Goal: Information Seeking & Learning: Learn about a topic

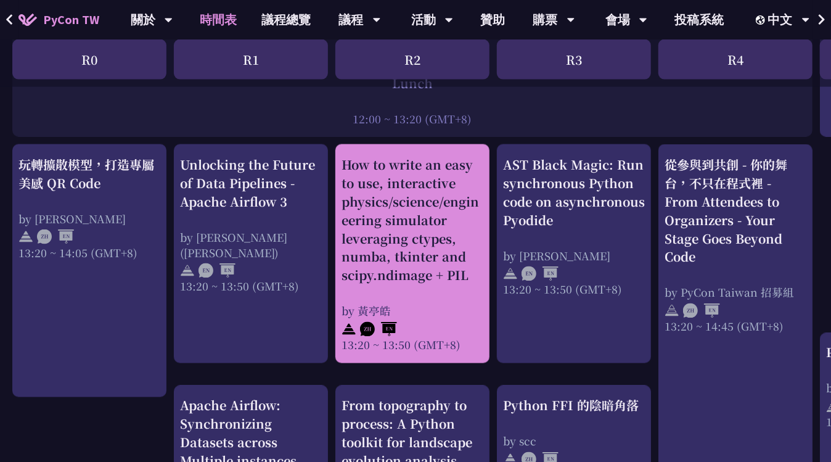
scroll to position [985, 0]
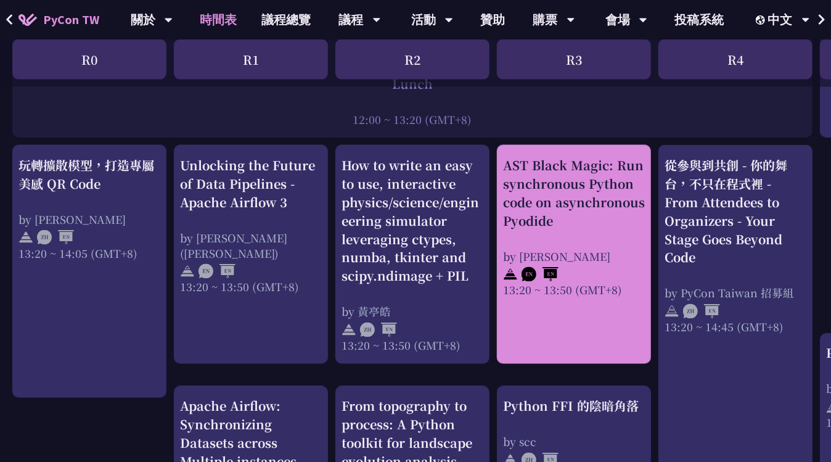
click at [599, 195] on div "AST Black Magic: Run synchronous Python code on asynchronous Pyodide" at bounding box center [574, 193] width 142 height 74
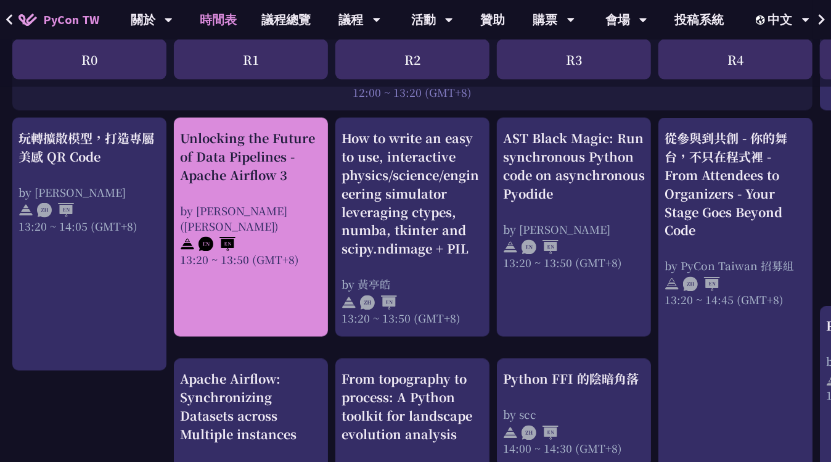
scroll to position [985, 0]
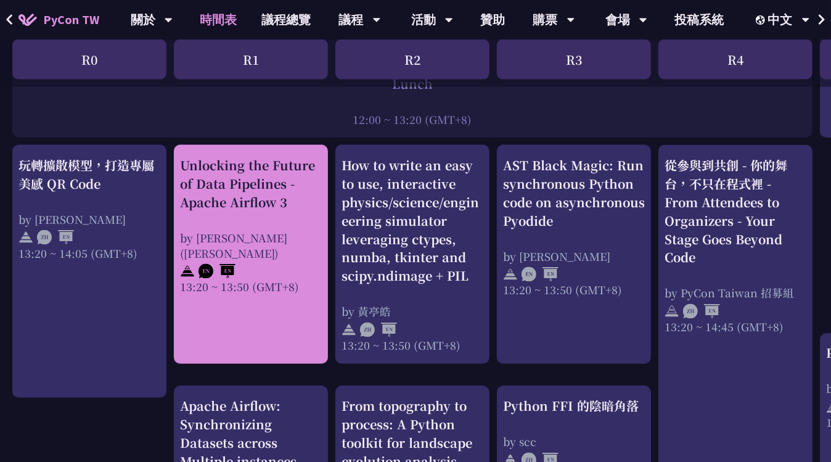
click at [263, 168] on div "Unlocking the Future of Data Pipelines - Apache Airflow 3" at bounding box center [251, 183] width 142 height 55
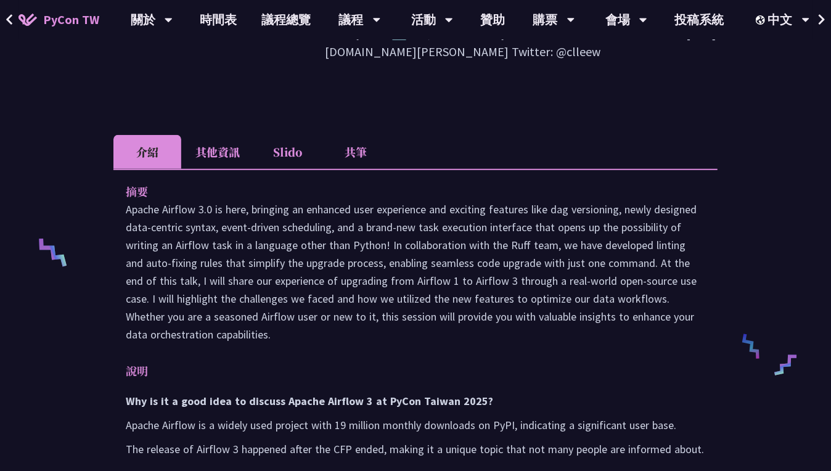
scroll to position [370, 0]
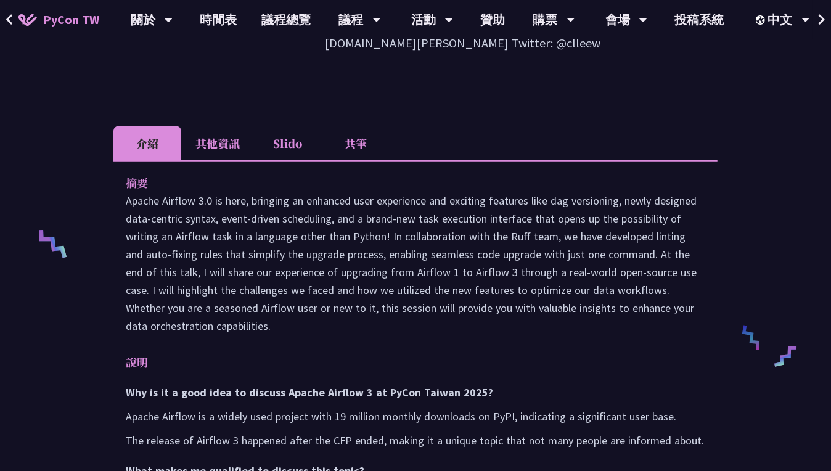
click at [210, 126] on li "其他資訊" at bounding box center [217, 143] width 73 height 34
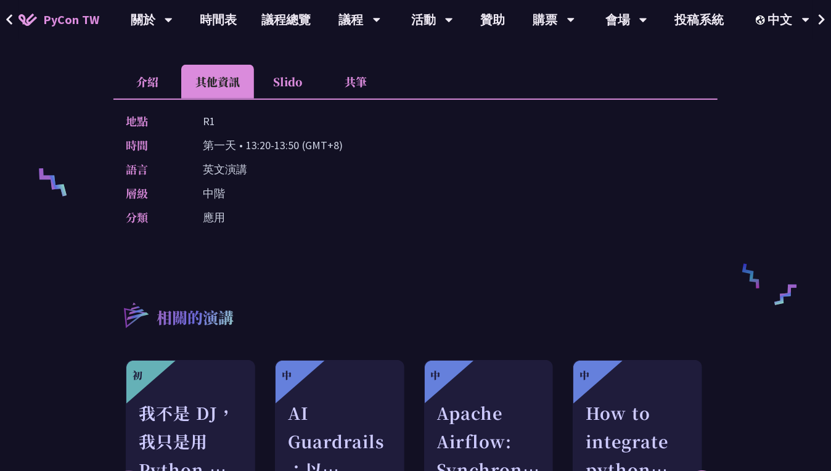
scroll to position [185, 0]
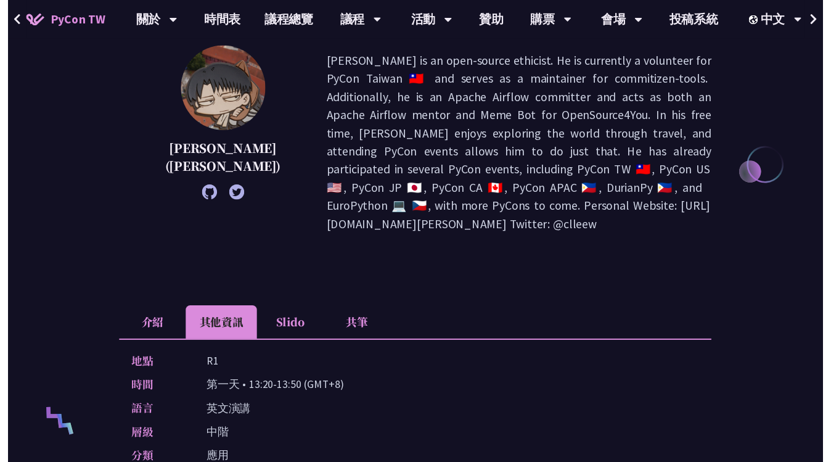
scroll to position [985, 0]
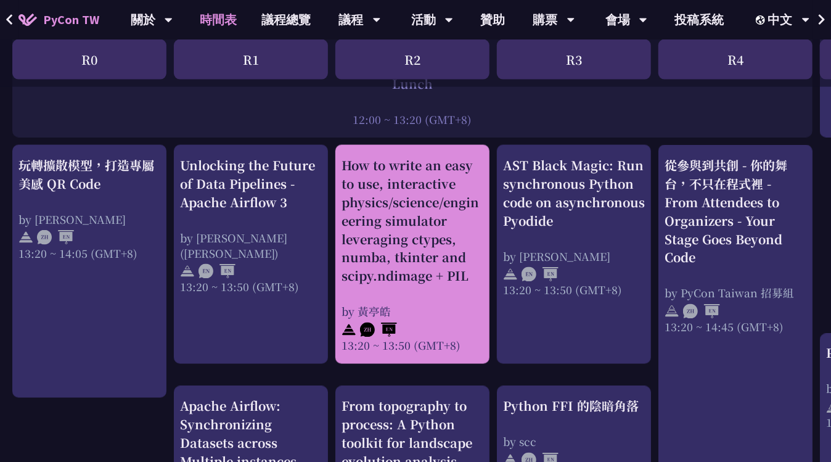
click at [423, 214] on div "How to write an easy to use, interactive physics/science/engineering simulator …" at bounding box center [412, 220] width 142 height 129
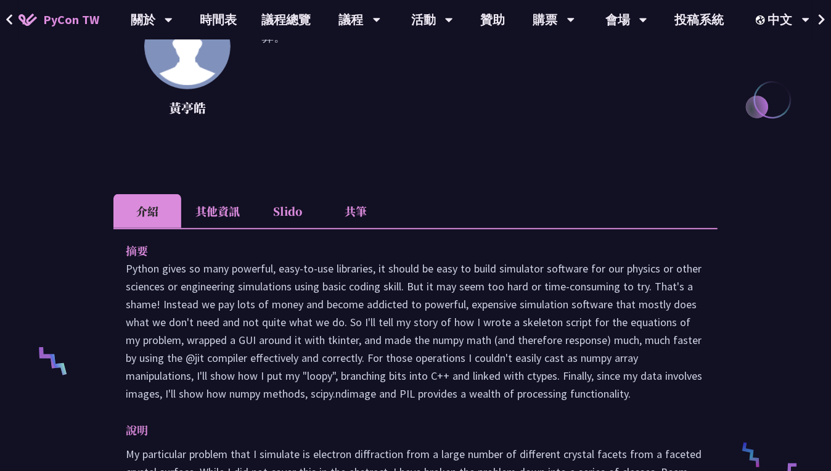
scroll to position [246, 0]
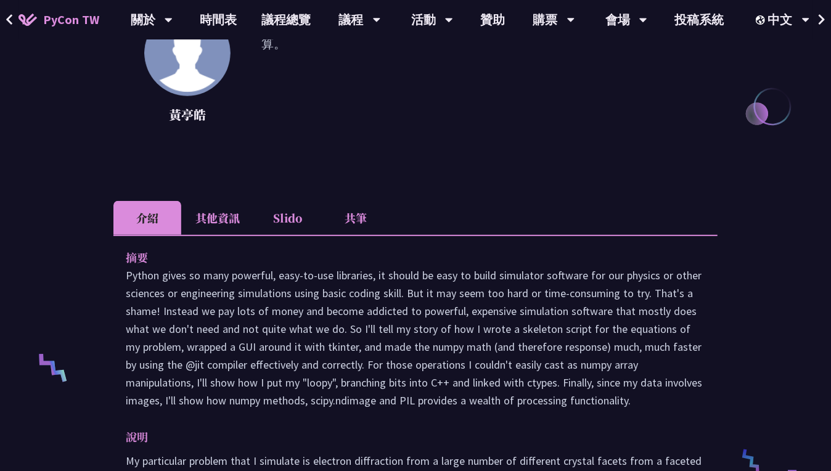
click at [211, 230] on li "其他資訊" at bounding box center [217, 218] width 73 height 34
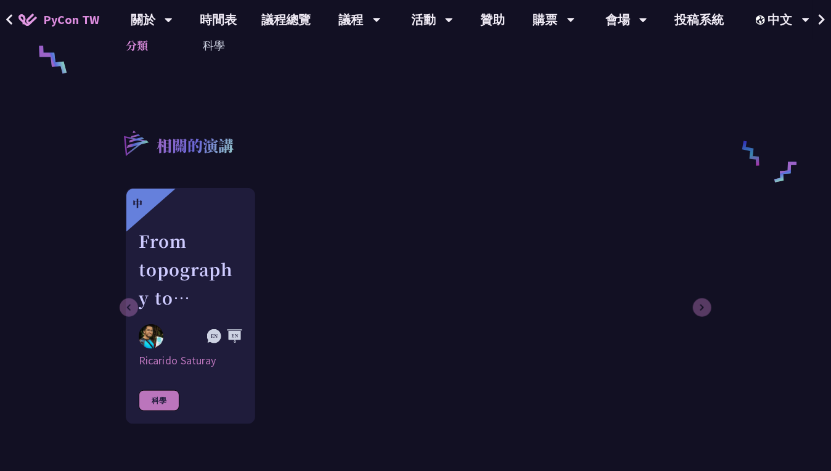
scroll to position [554, 0]
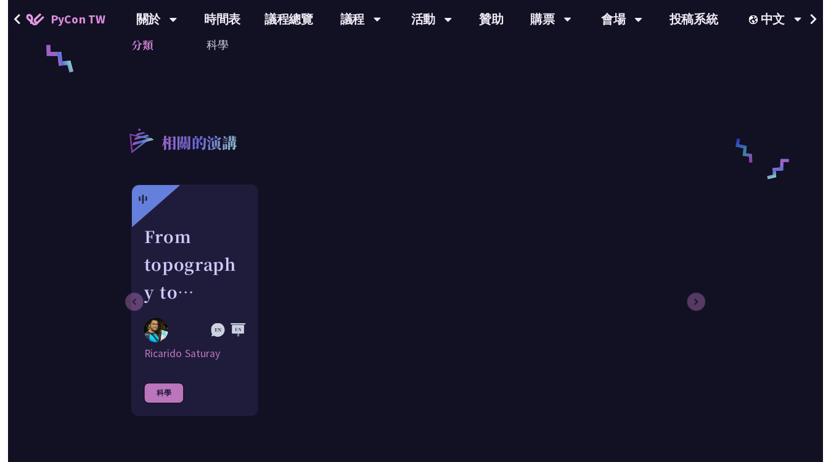
scroll to position [985, 0]
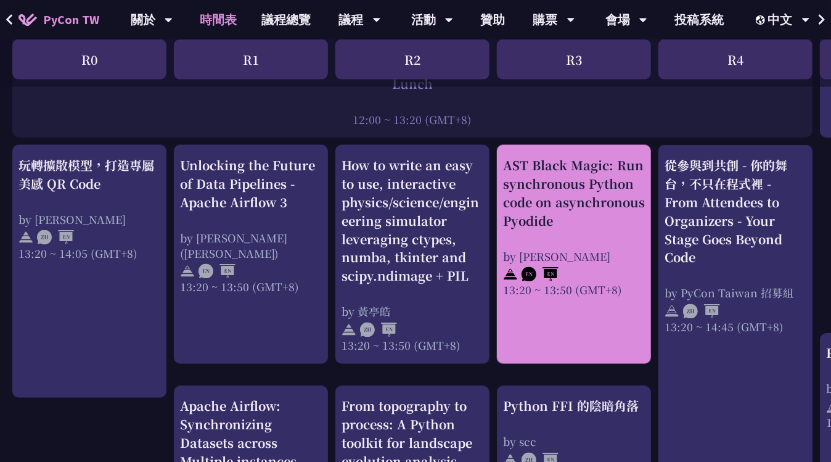
click at [593, 175] on div "AST Black Magic: Run synchronous Python code on asynchronous Pyodide" at bounding box center [574, 193] width 142 height 74
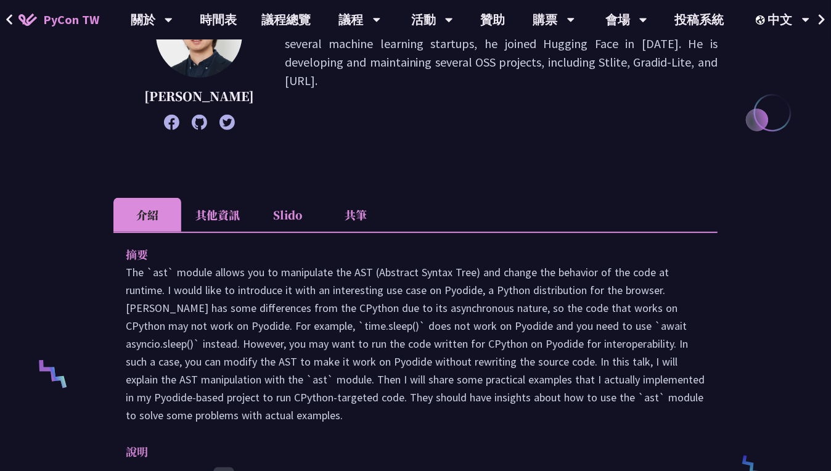
scroll to position [246, 0]
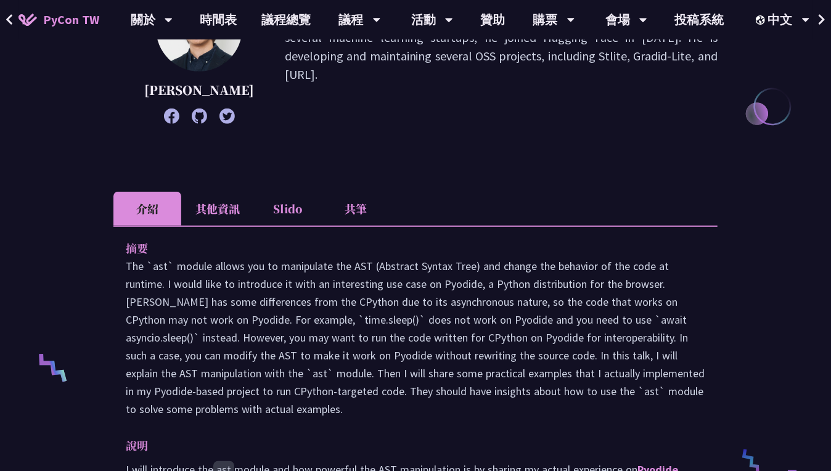
click at [222, 214] on li "其他資訊" at bounding box center [217, 209] width 73 height 34
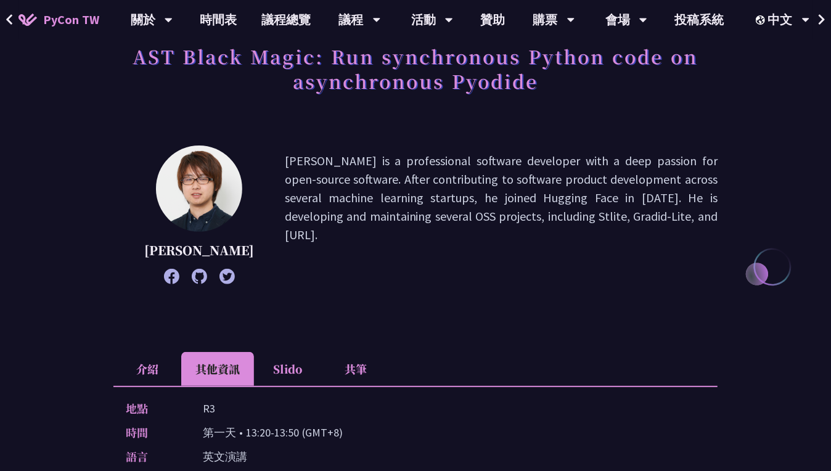
scroll to position [0, 0]
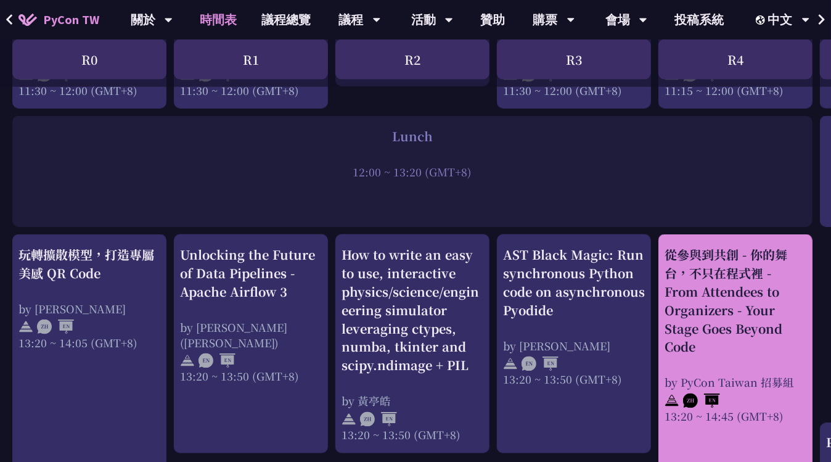
scroll to position [924, 0]
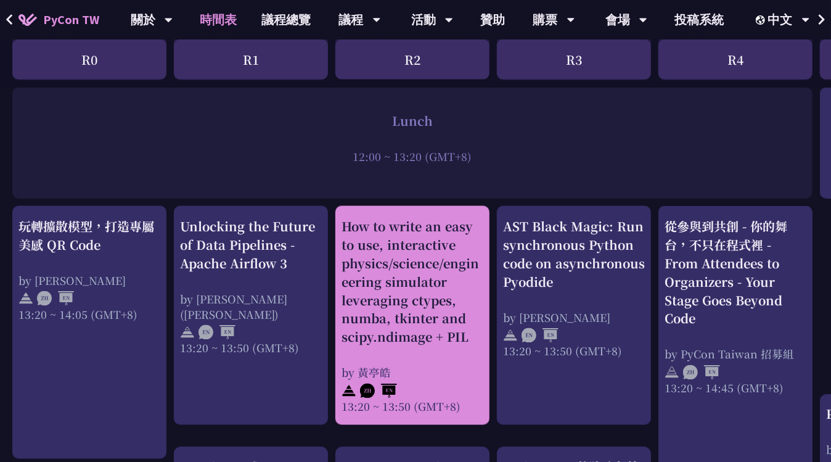
click at [422, 285] on div "How to write an easy to use, interactive physics/science/engineering simulator …" at bounding box center [412, 281] width 142 height 129
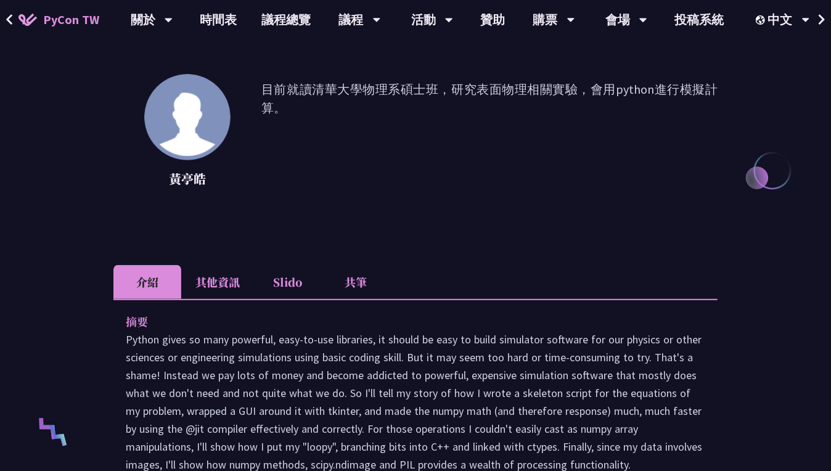
scroll to position [185, 0]
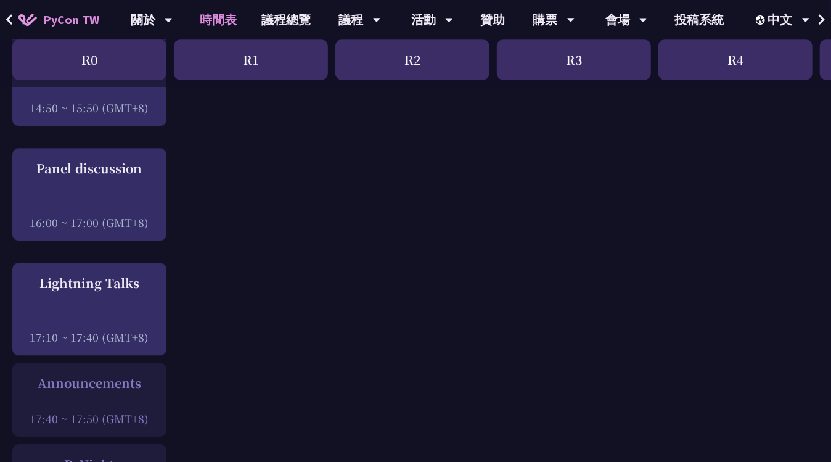
scroll to position [1541, 0]
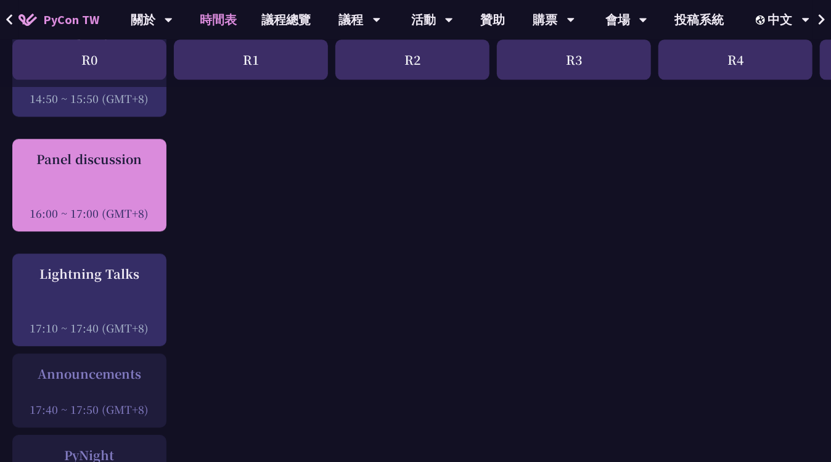
click at [65, 189] on div at bounding box center [89, 196] width 142 height 18
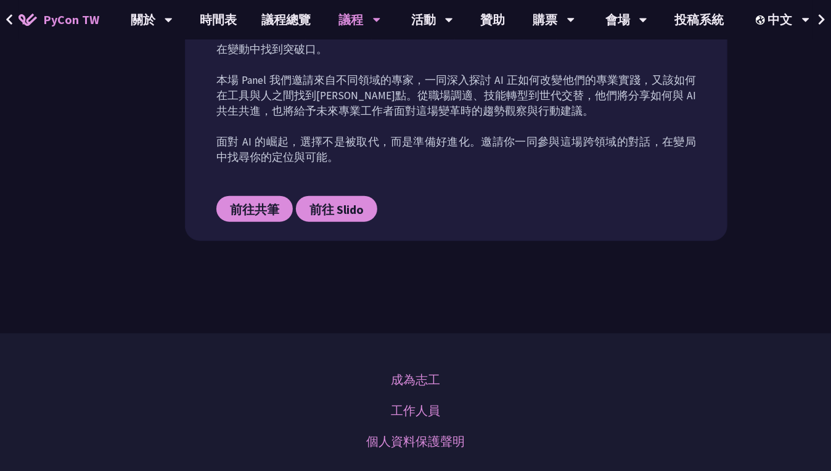
scroll to position [554, 0]
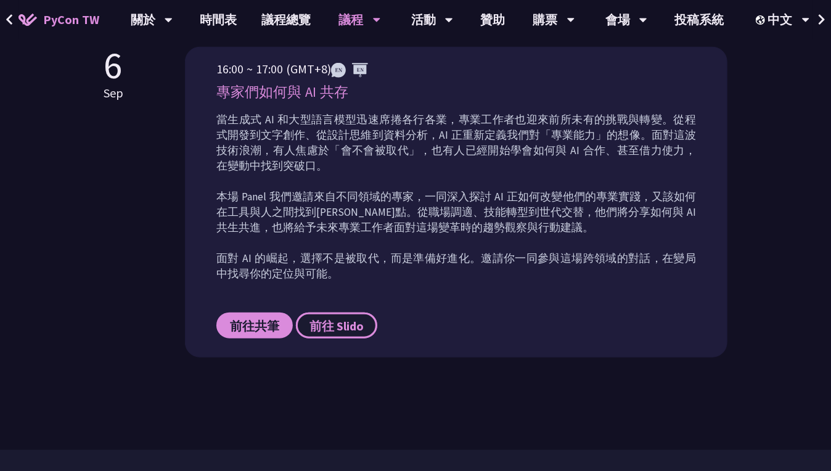
click at [354, 333] on span "前往 Slido" at bounding box center [336, 325] width 54 height 15
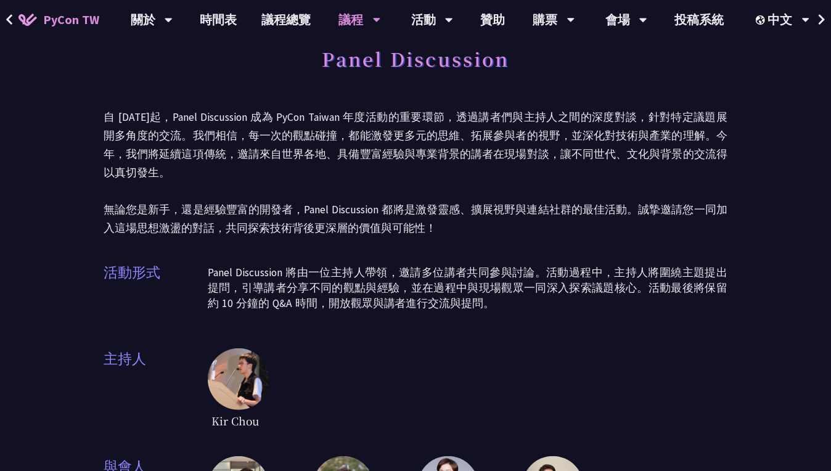
scroll to position [0, 0]
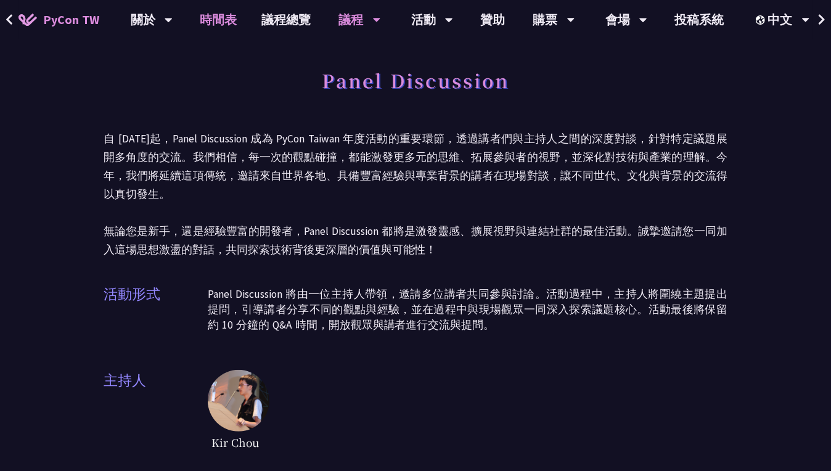
click at [211, 39] on link "時間表" at bounding box center [219, 19] width 62 height 39
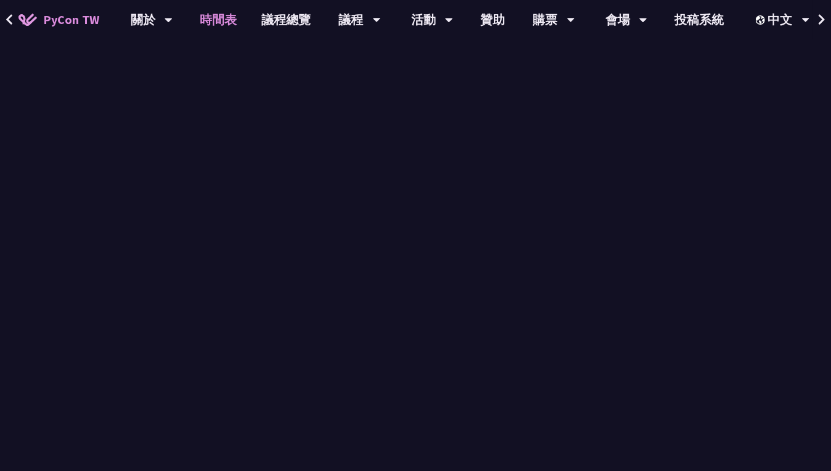
click at [211, 30] on link "時間表" at bounding box center [219, 19] width 62 height 39
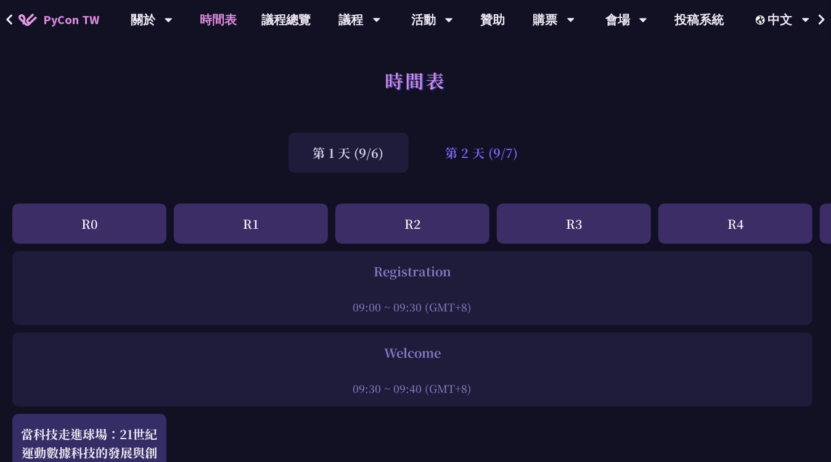
click at [481, 157] on div "第 2 天 (9/7)" at bounding box center [482, 153] width 122 height 40
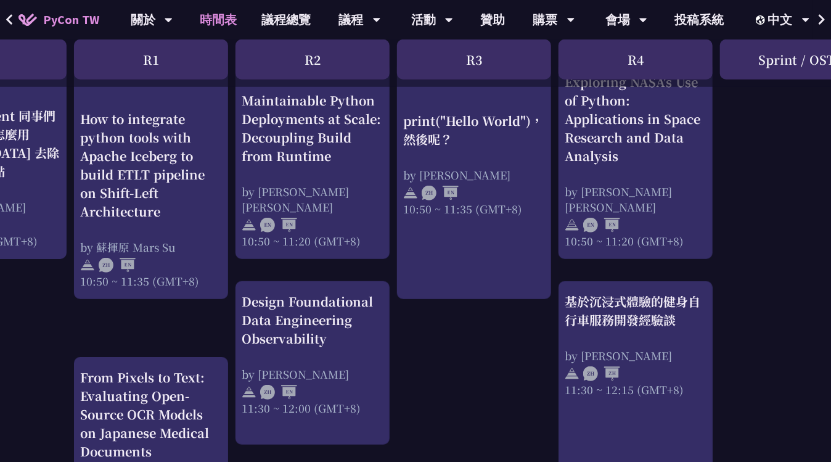
scroll to position [492, 100]
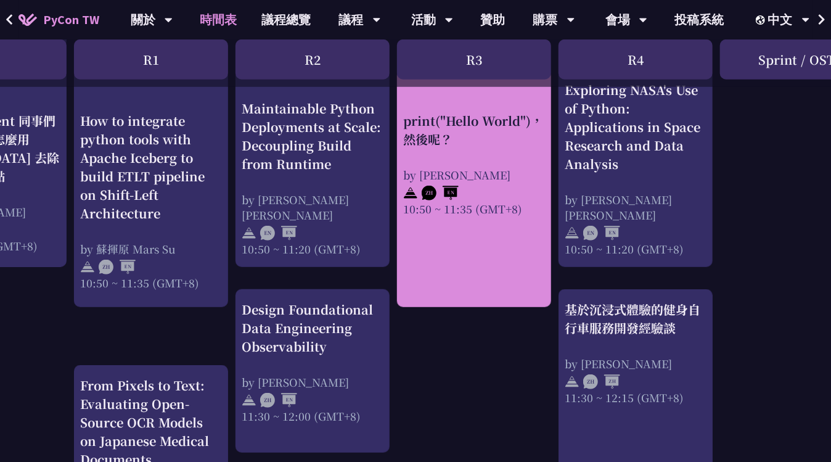
click at [457, 116] on div "print("Hello World")，然後呢？" at bounding box center [474, 129] width 142 height 37
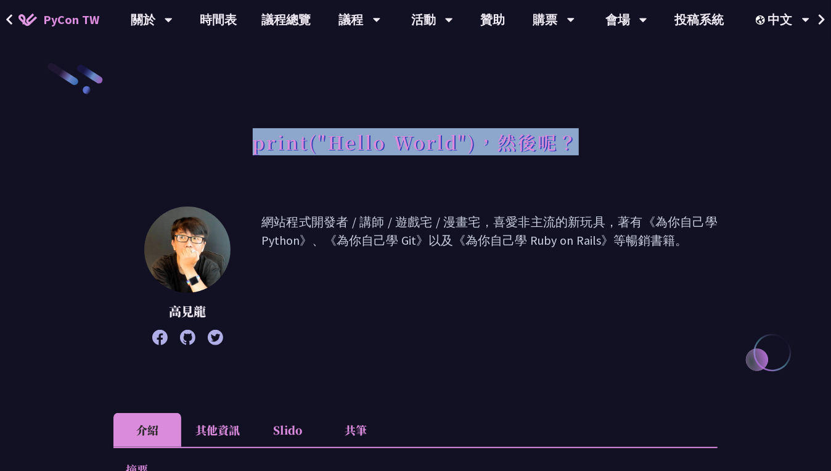
drag, startPoint x: 252, startPoint y: 144, endPoint x: 618, endPoint y: 150, distance: 365.5
click at [618, 150] on div "print("Hello World")，然後呢？" at bounding box center [415, 155] width 604 height 65
copy h1 "print("Hello World")，然後呢？"
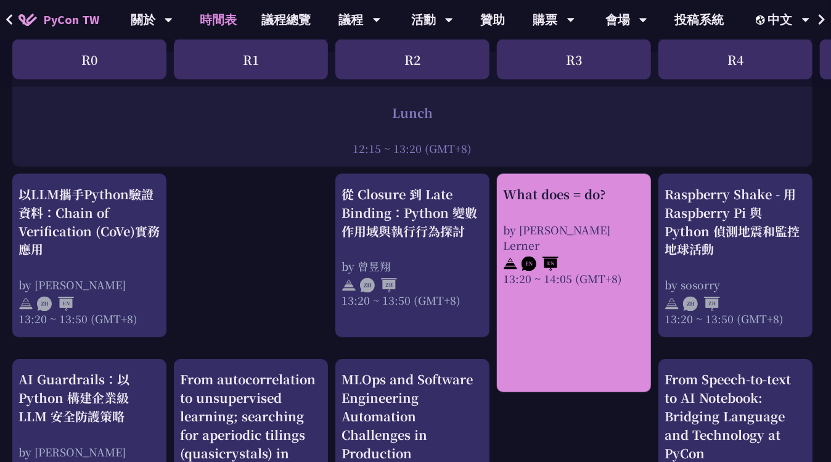
scroll to position [1109, 0]
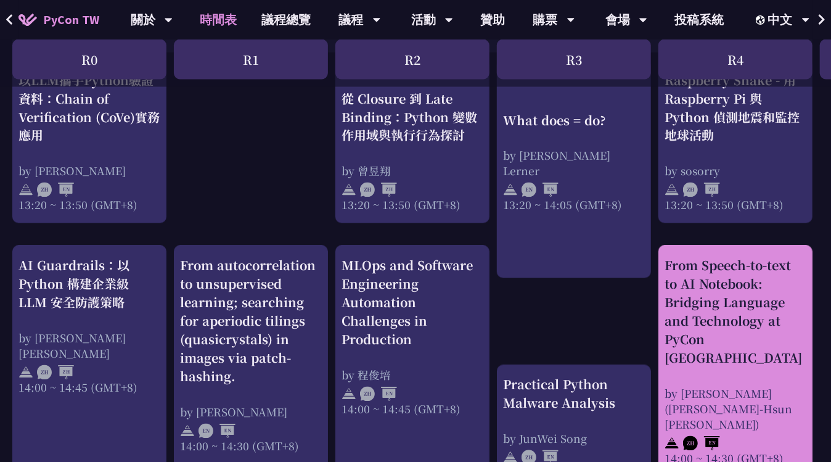
click at [733, 296] on div "From Speech-to-text to AI Notebook: Bridging Language and Technology at PyCon […" at bounding box center [735, 311] width 142 height 111
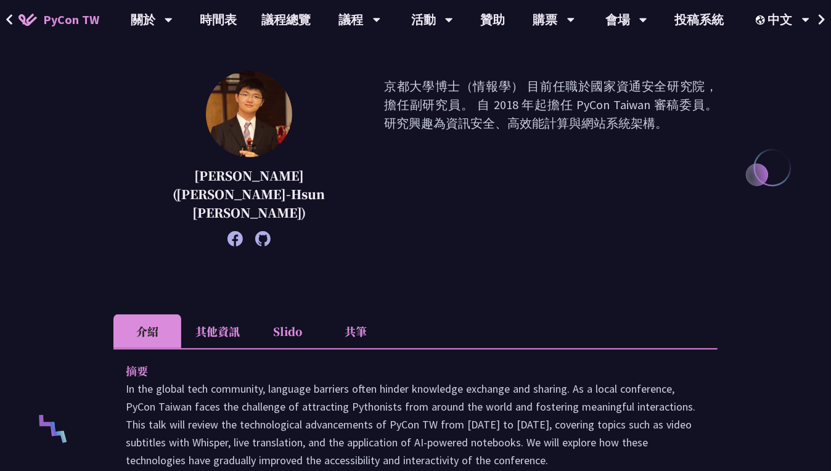
scroll to position [185, 0]
click at [211, 314] on li "其他資訊" at bounding box center [217, 331] width 73 height 34
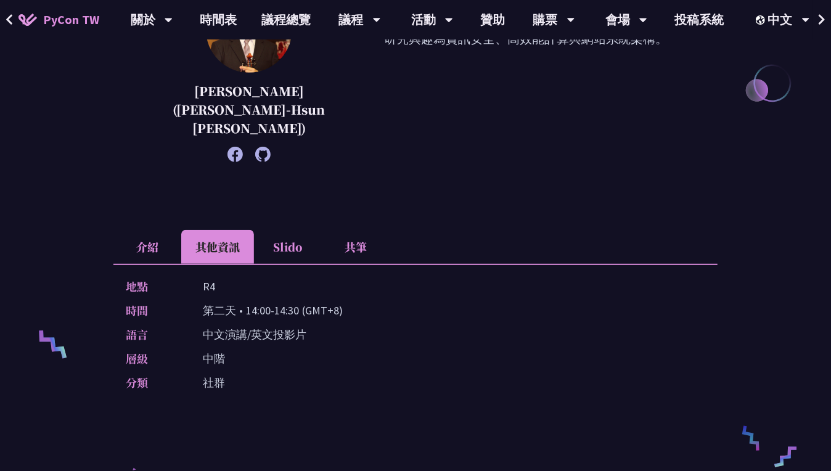
scroll to position [246, 0]
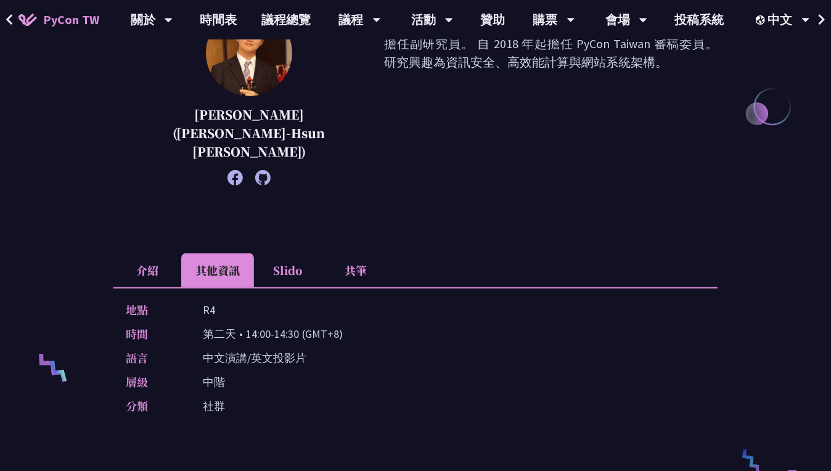
click at [357, 253] on li "共筆" at bounding box center [356, 270] width 68 height 34
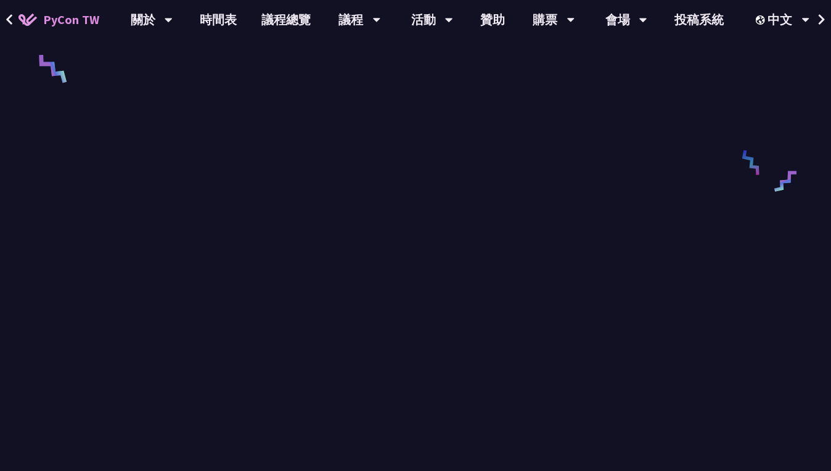
scroll to position [554, 0]
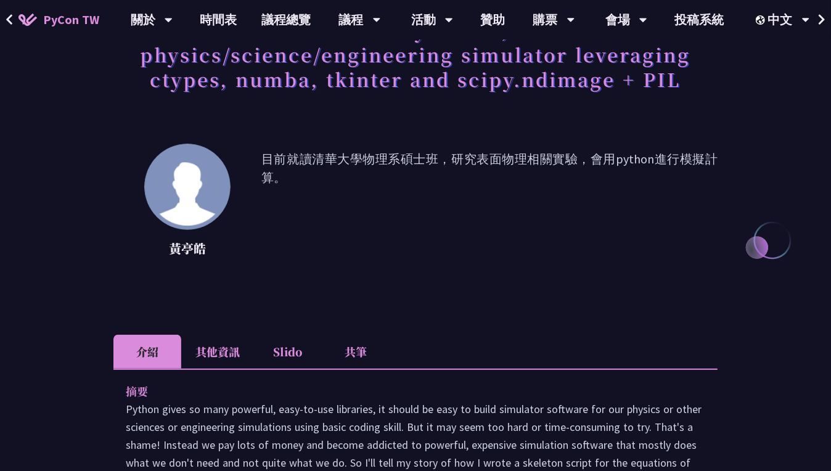
scroll to position [308, 0]
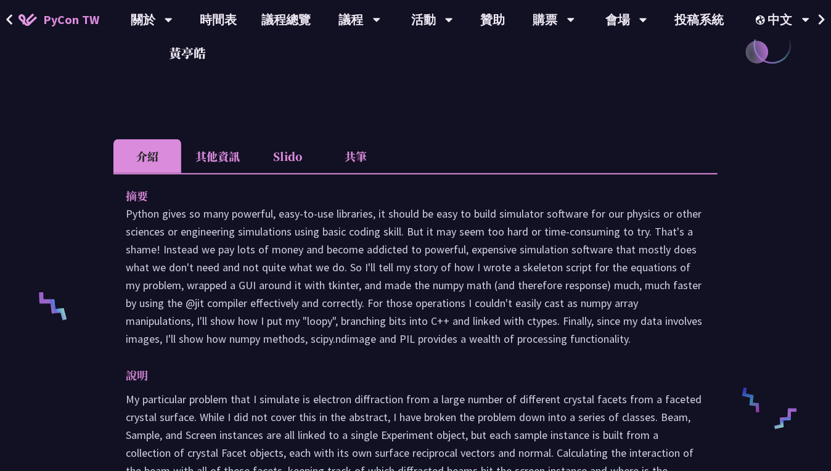
click at [311, 153] on li "Slido" at bounding box center [288, 156] width 68 height 34
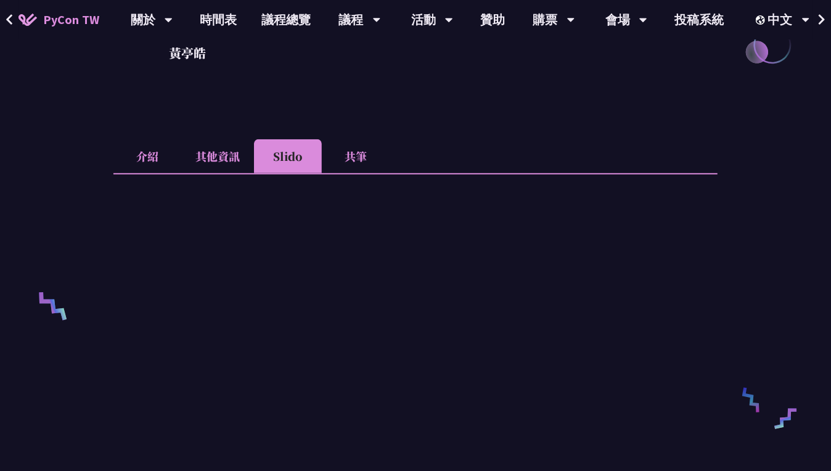
scroll to position [370, 0]
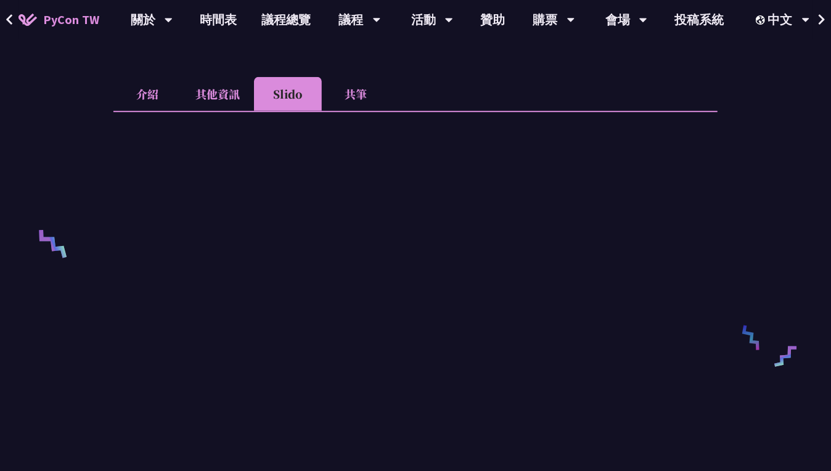
click at [234, 94] on li "其他資訊" at bounding box center [217, 94] width 73 height 34
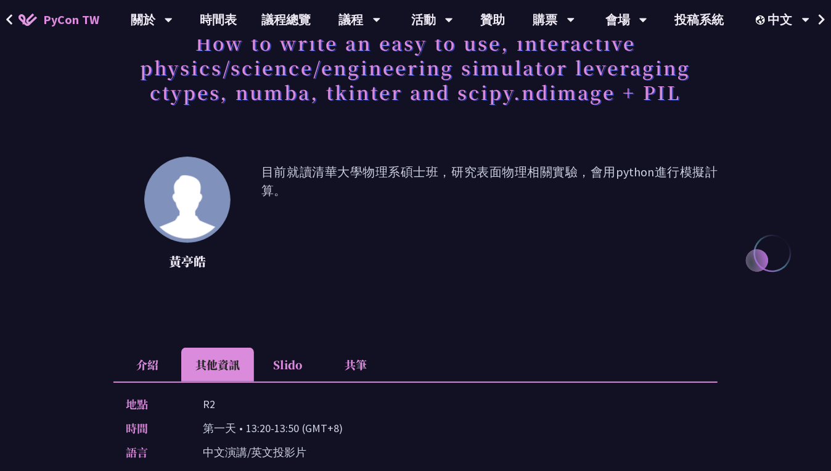
scroll to position [0, 0]
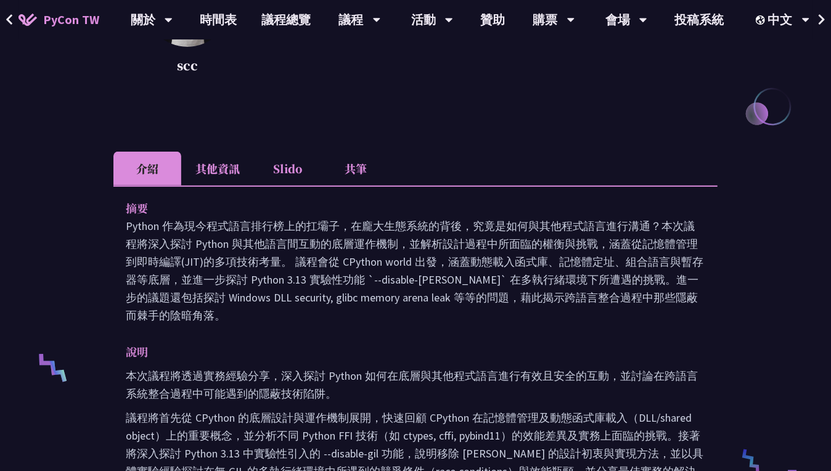
scroll to position [308, 0]
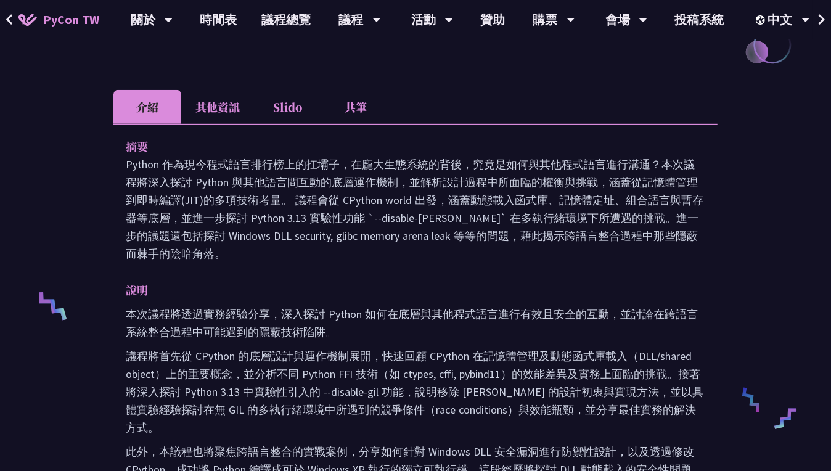
click at [230, 115] on li "其他資訊" at bounding box center [217, 107] width 73 height 34
